Goal: Task Accomplishment & Management: Manage account settings

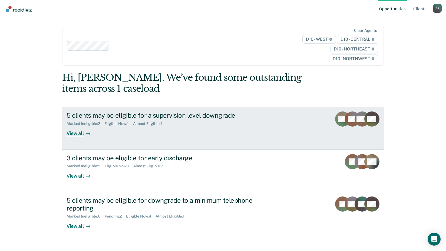
click at [107, 119] on div "5 clients may be eligible for a supervision level downgrade" at bounding box center [161, 116] width 190 height 8
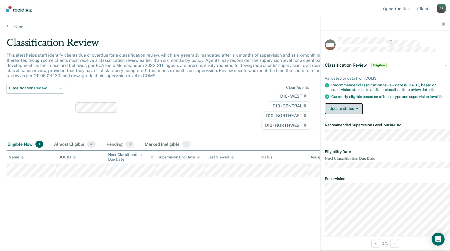
click at [334, 114] on button "Update status" at bounding box center [344, 108] width 38 height 11
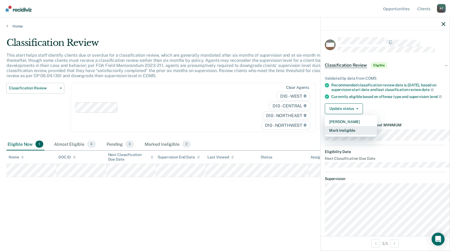
click at [325, 135] on button "Mark Ineligible" at bounding box center [351, 130] width 52 height 9
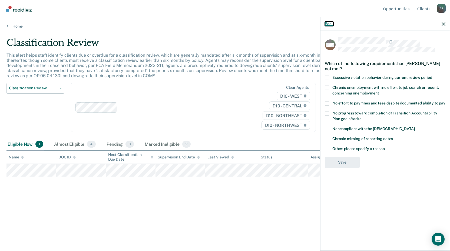
click at [325, 26] on button "Back" at bounding box center [329, 24] width 9 height 5
